Goal: Information Seeking & Learning: Learn about a topic

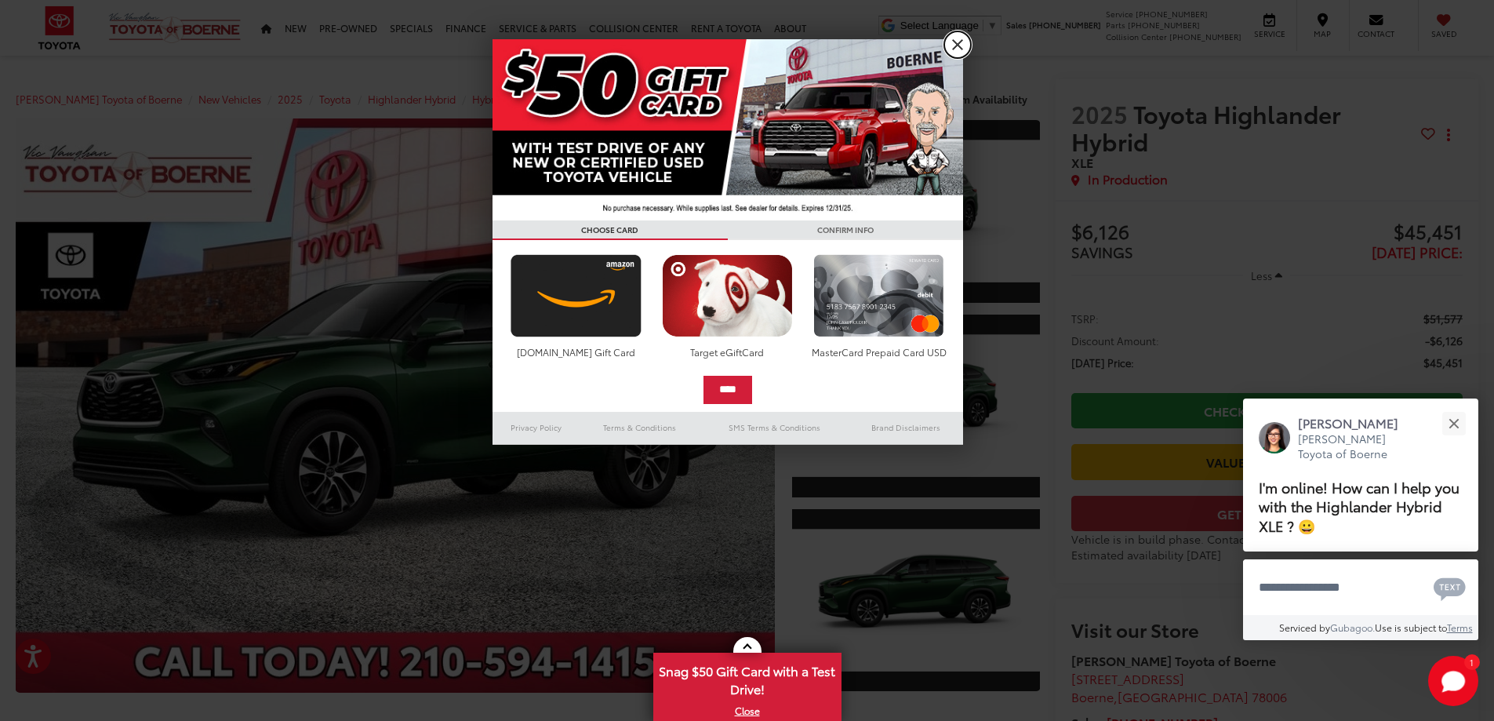
click at [957, 42] on link "X" at bounding box center [957, 44] width 27 height 27
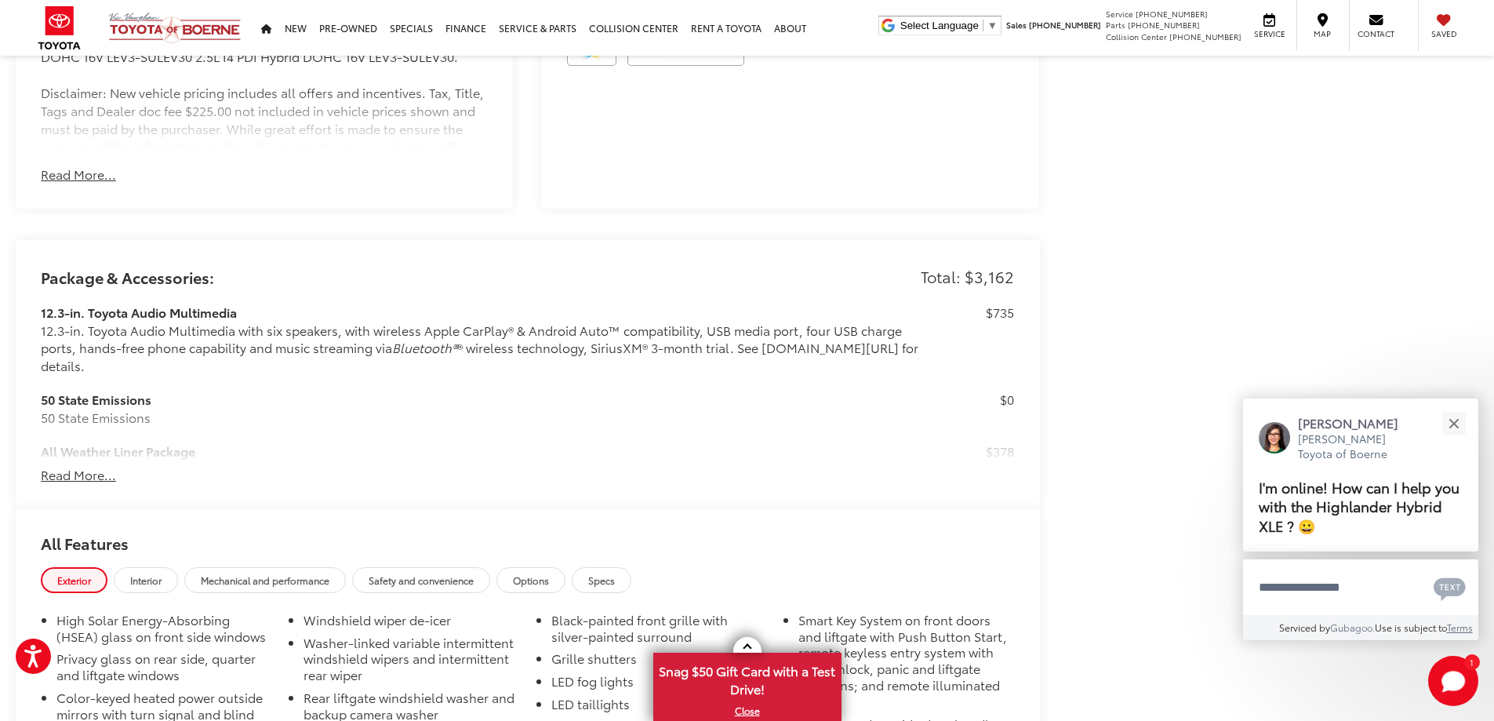
scroll to position [1255, 0]
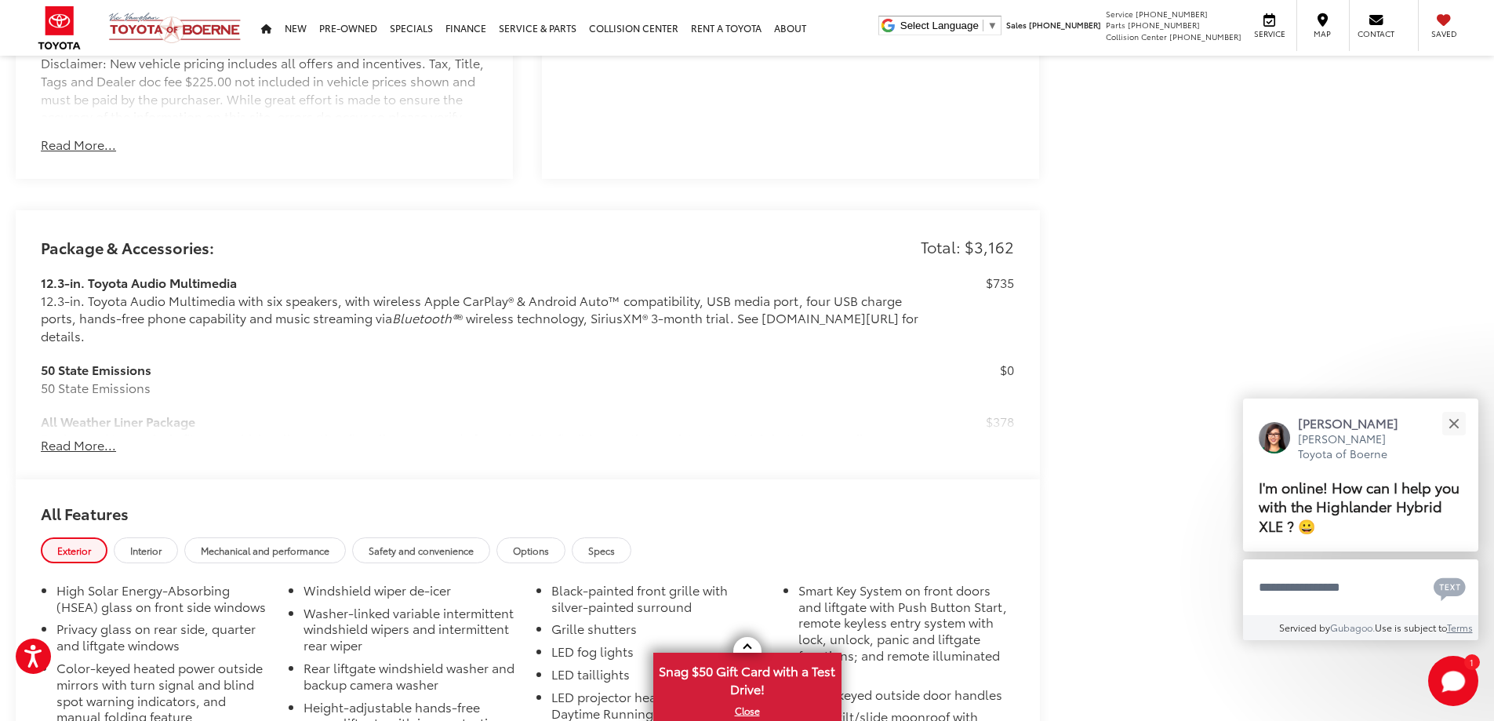
click at [72, 436] on button "Read More..." at bounding box center [78, 445] width 75 height 18
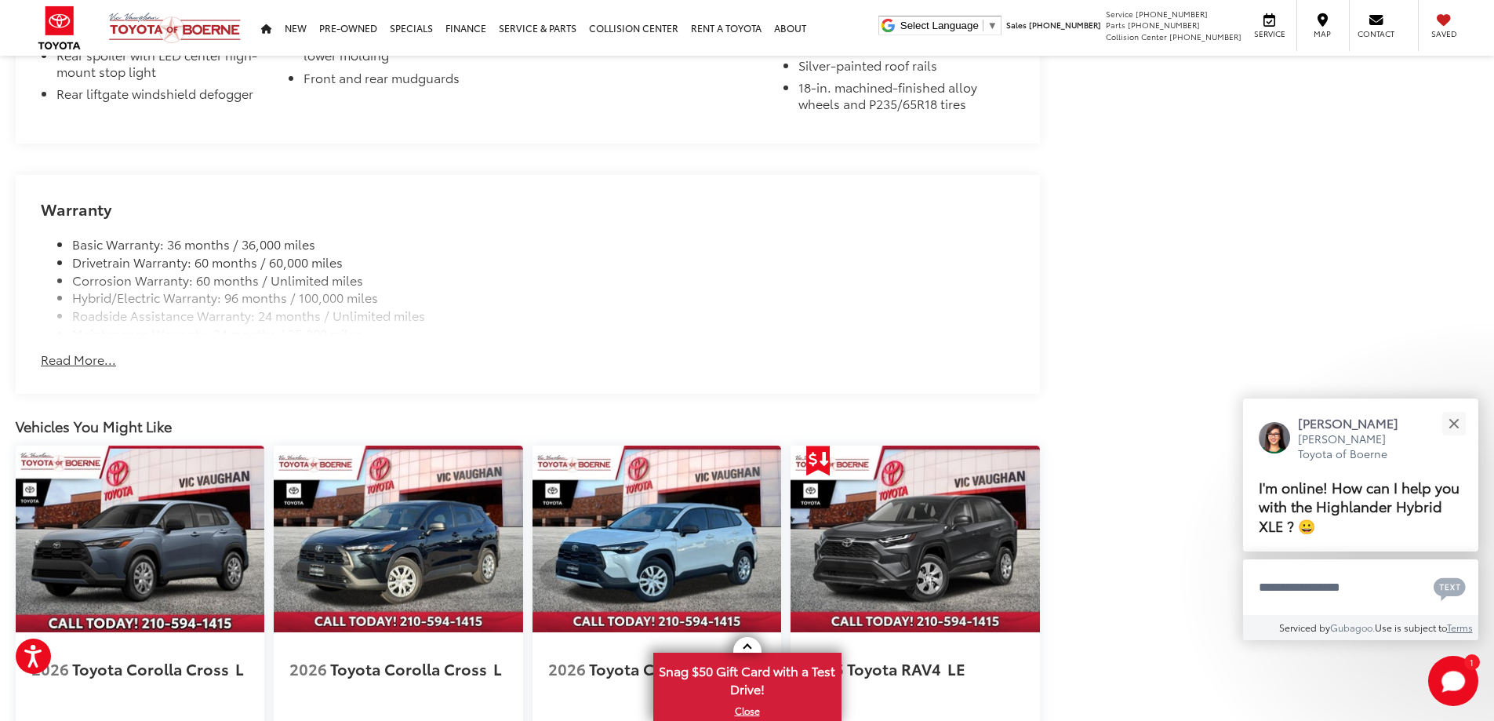
scroll to position [2936, 0]
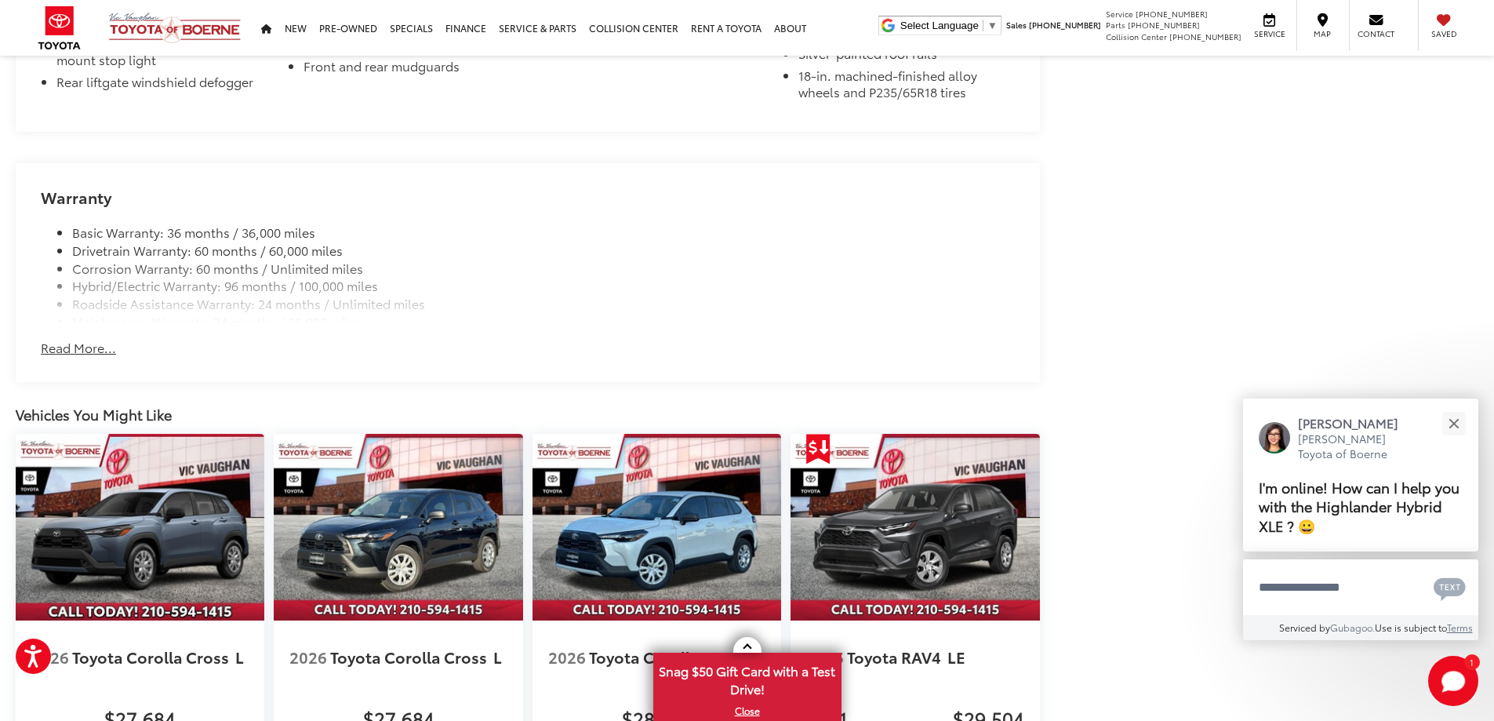
click at [79, 342] on button "Read More..." at bounding box center [78, 348] width 75 height 18
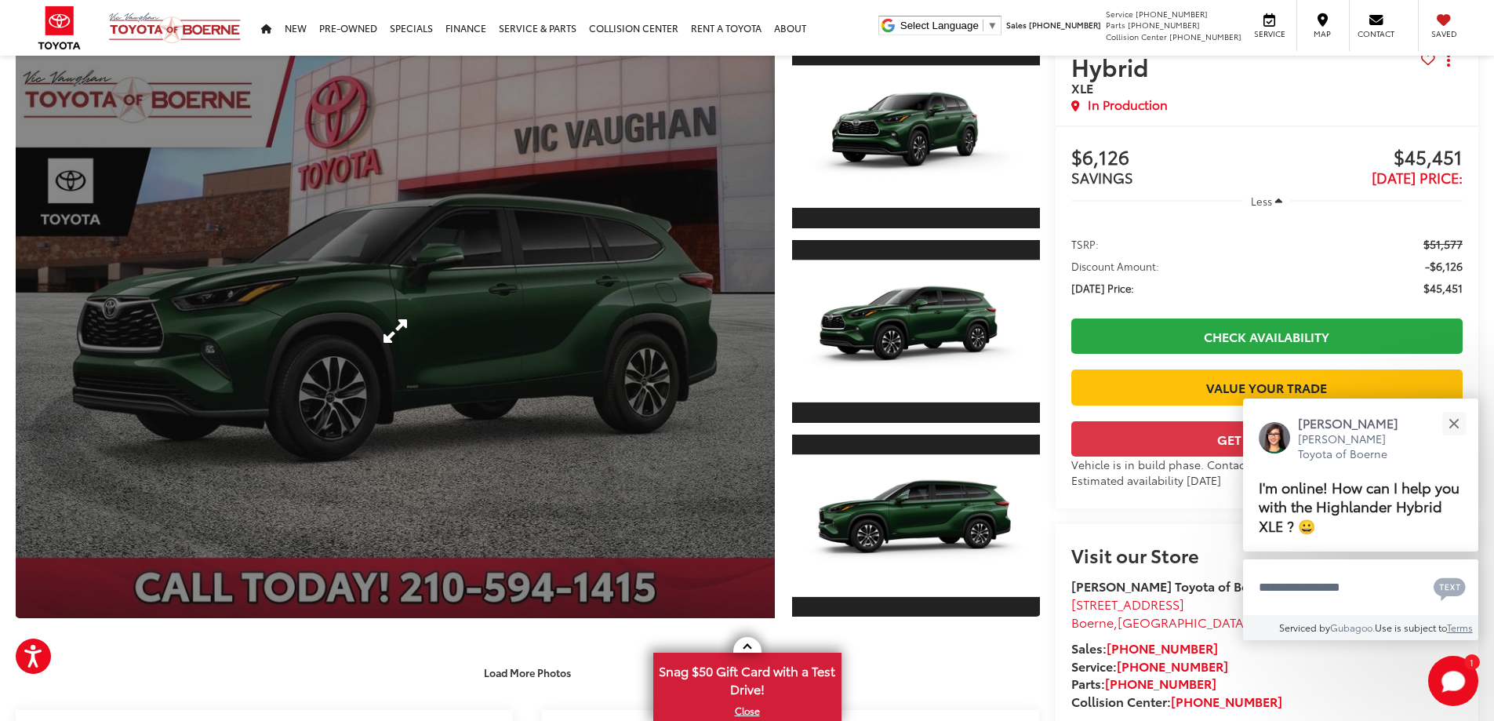
scroll to position [0, 0]
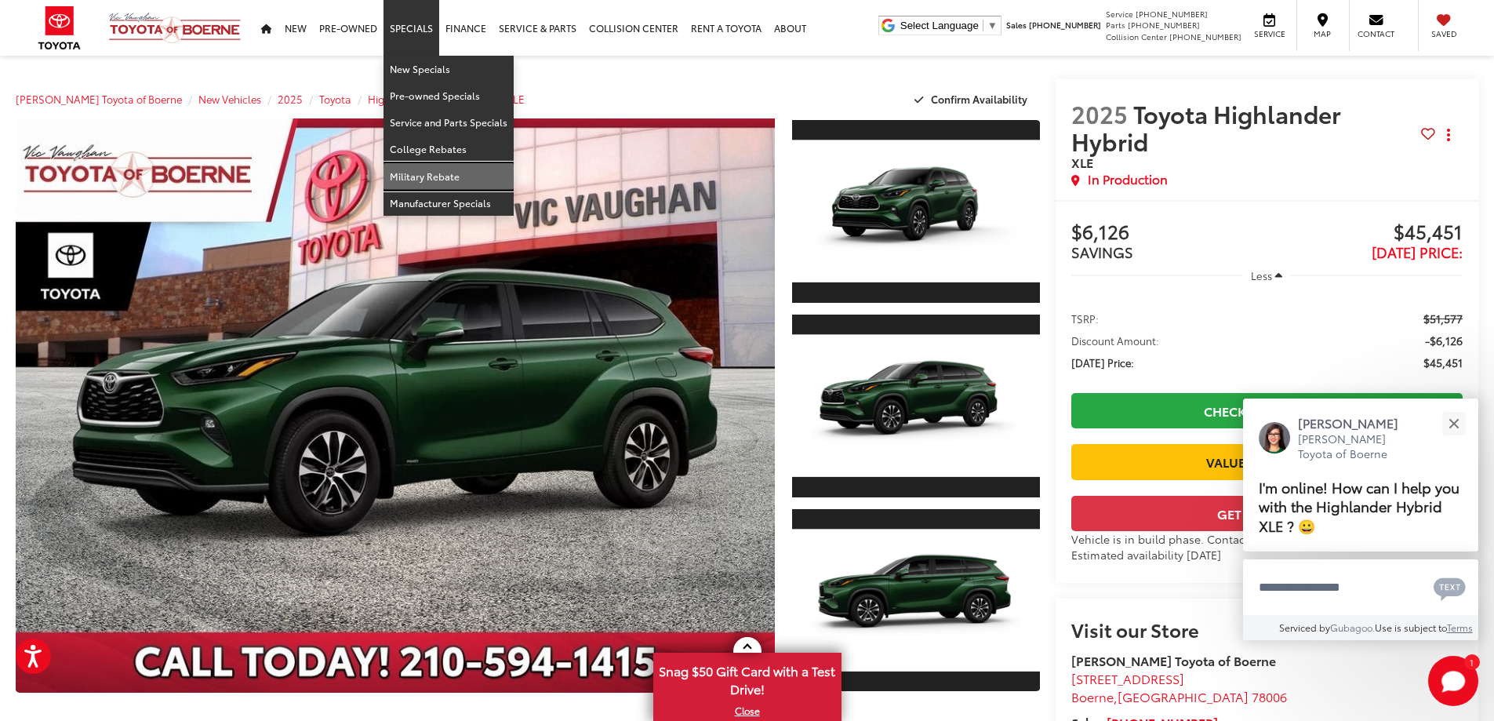
click at [449, 178] on link "Military Rebate" at bounding box center [449, 176] width 130 height 27
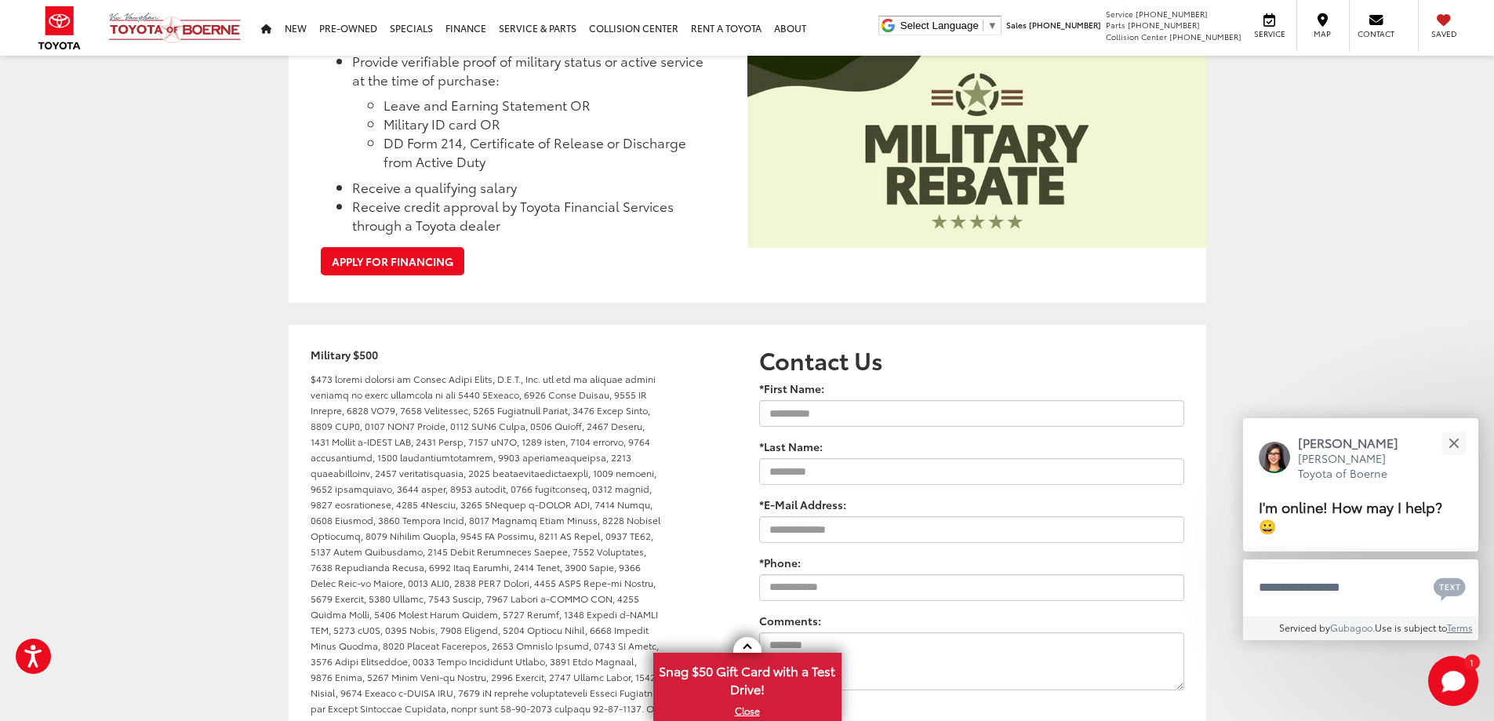
scroll to position [831, 0]
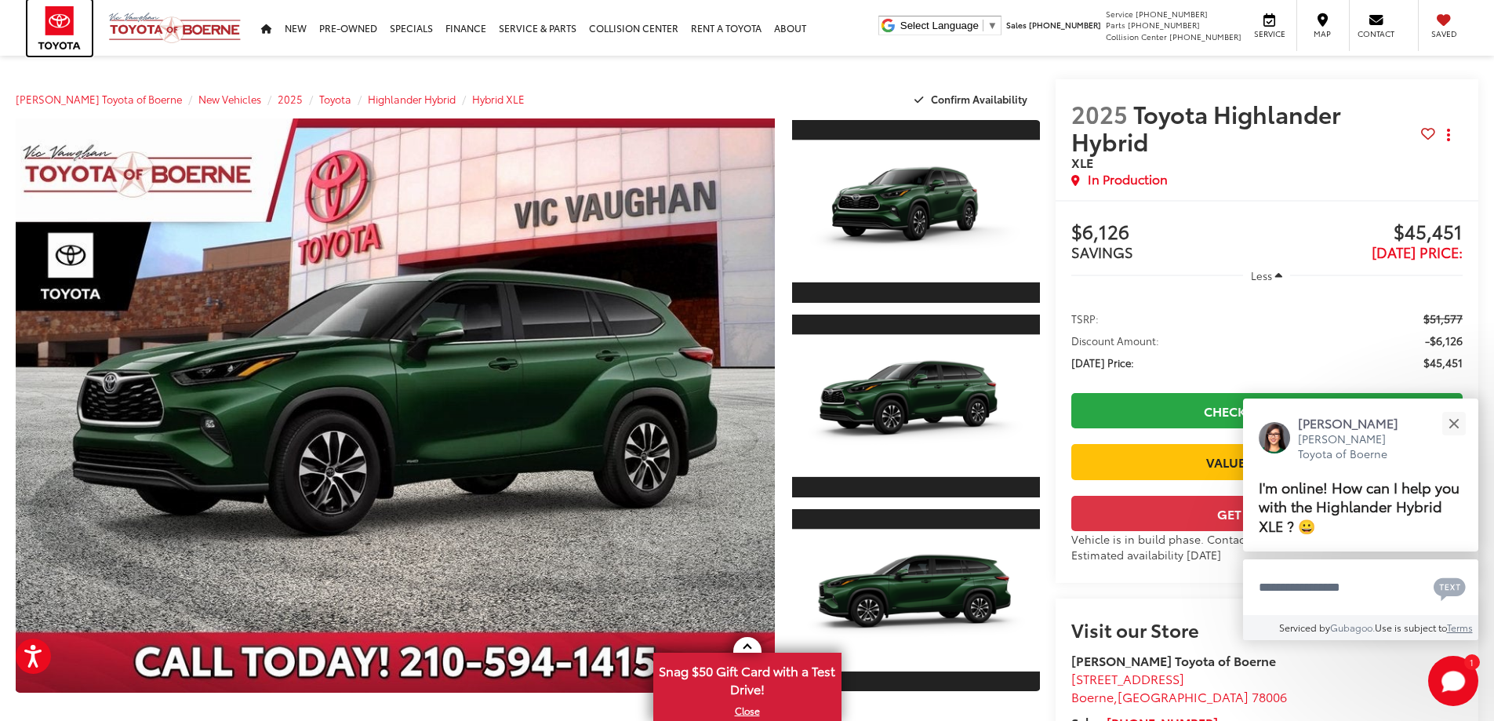
click at [60, 26] on img at bounding box center [59, 28] width 64 height 56
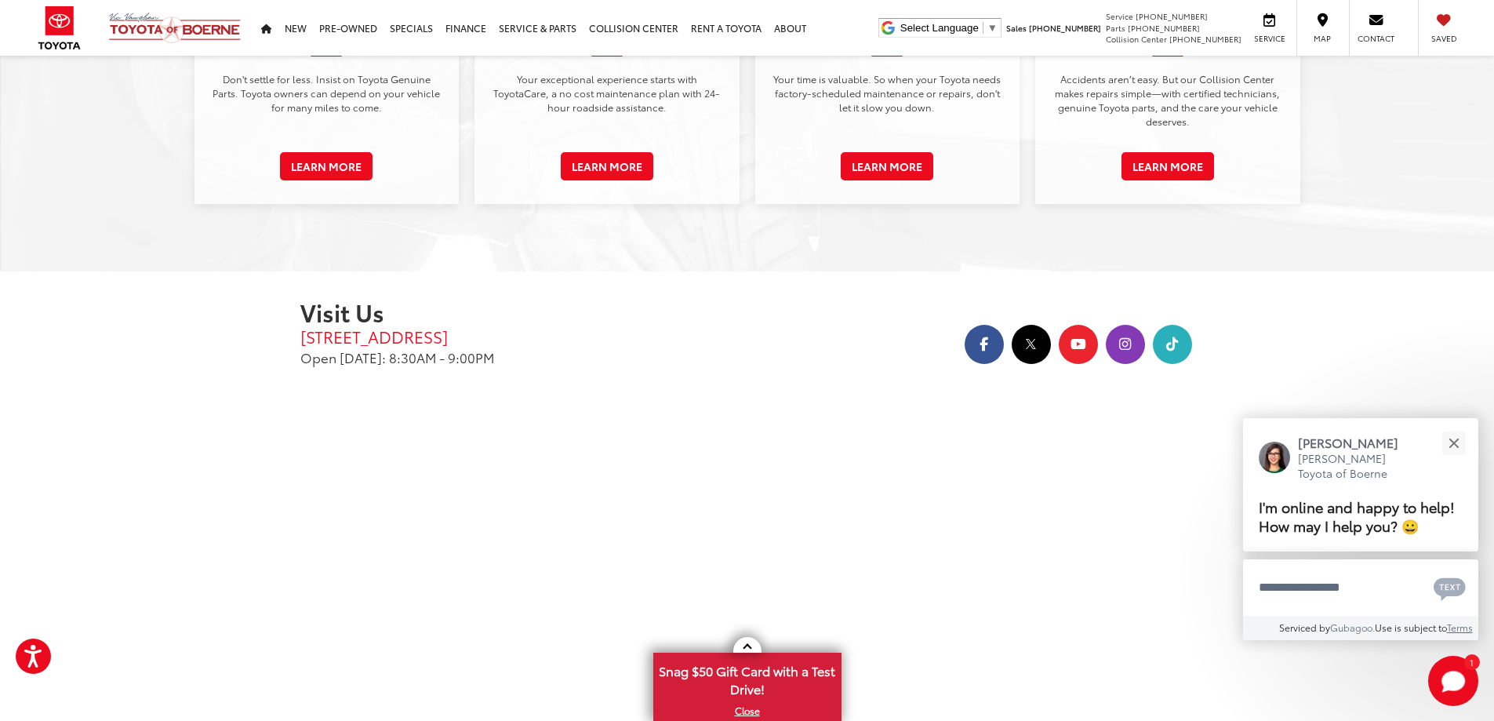
scroll to position [2930, 0]
